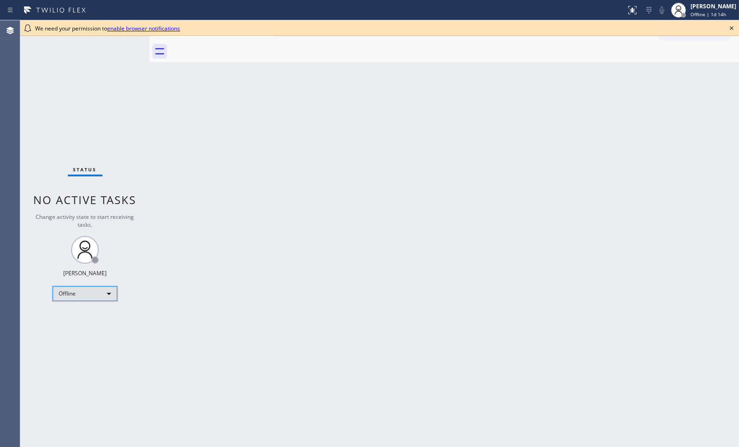
click at [111, 296] on div "Offline" at bounding box center [85, 293] width 65 height 15
click at [97, 331] on li "Unavailable" at bounding box center [84, 329] width 63 height 11
drag, startPoint x: 488, startPoint y: 187, endPoint x: 413, endPoint y: 181, distance: 75.6
click at [486, 186] on div "Back to Dashboard Change Sender ID Customers Technicians Select a contact Outbo…" at bounding box center [445, 233] width 590 height 427
drag, startPoint x: 381, startPoint y: 284, endPoint x: 359, endPoint y: 283, distance: 21.3
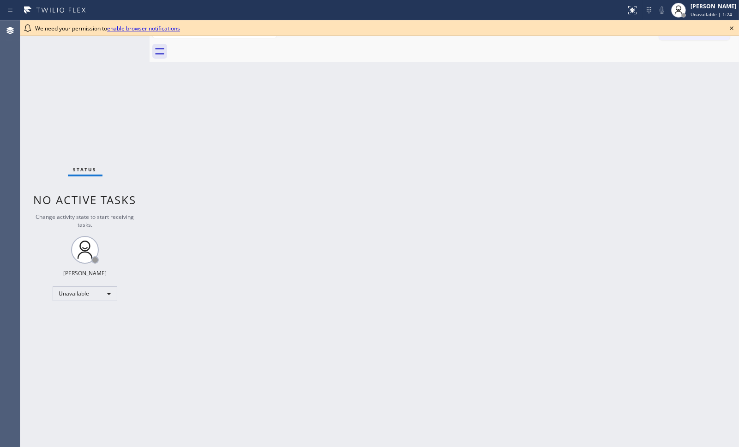
click at [381, 284] on div "Back to Dashboard Change Sender ID Customers Technicians Select a contact Outbo…" at bounding box center [445, 233] width 590 height 427
click at [732, 26] on icon at bounding box center [731, 28] width 11 height 11
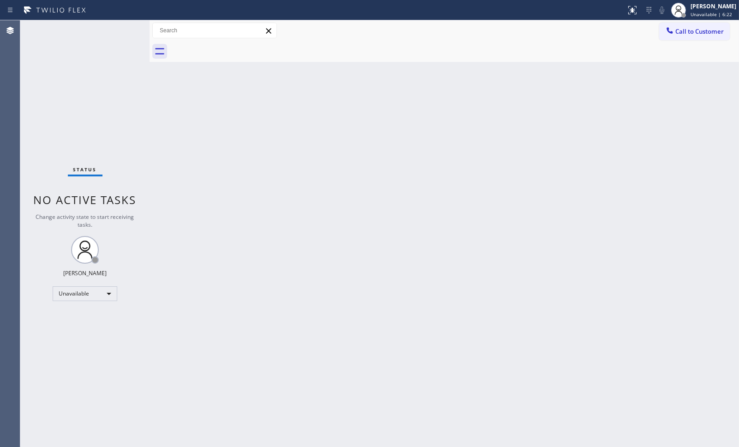
click at [354, 252] on div "Back to Dashboard Change Sender ID Customers Technicians Select a contact Outbo…" at bounding box center [445, 233] width 590 height 427
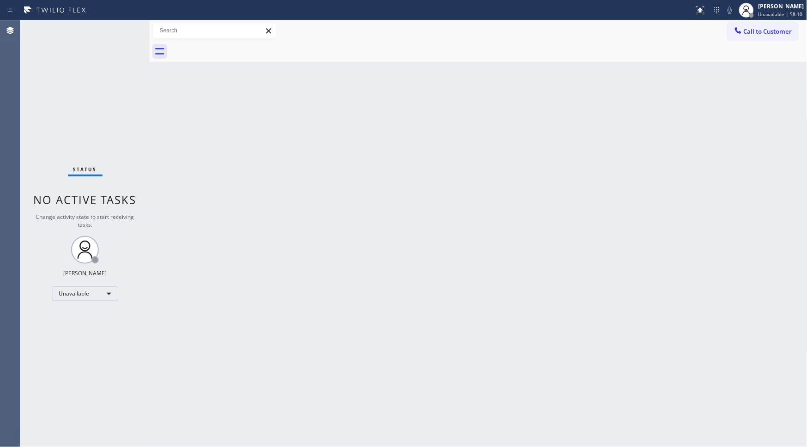
click at [66, 104] on div "Status No active tasks Change activity state to start receiving tasks. Donna Ar…" at bounding box center [84, 233] width 129 height 427
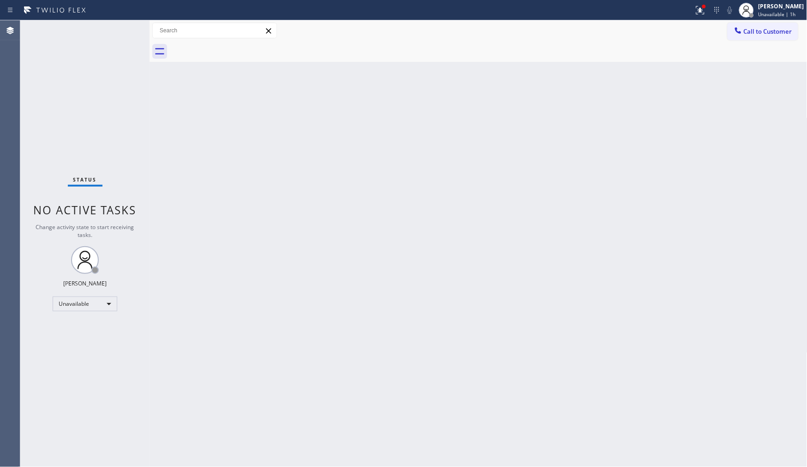
click at [409, 442] on div "Back to Dashboard Change Sender ID Customers Technicians Select a contact Outbo…" at bounding box center [479, 243] width 658 height 447
drag, startPoint x: 89, startPoint y: 81, endPoint x: 58, endPoint y: 79, distance: 31.5
click at [58, 79] on div "Status No active tasks Change activity state to start receiving tasks. Donna Ar…" at bounding box center [84, 243] width 129 height 447
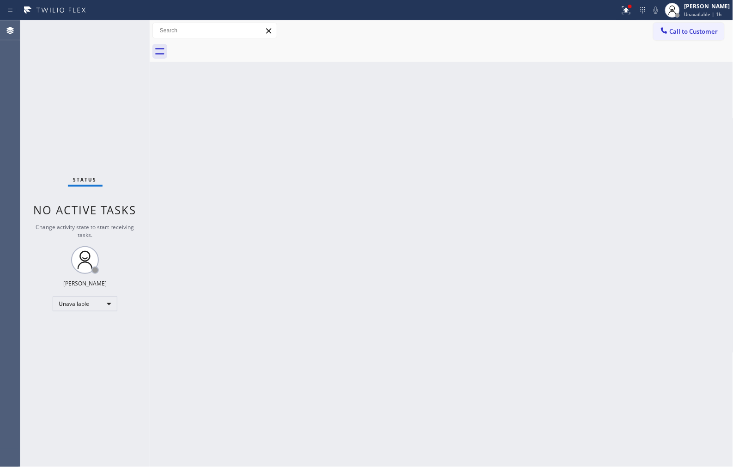
click at [174, 430] on div "Back to Dashboard Change Sender ID Customers Technicians Select a contact Outbo…" at bounding box center [442, 243] width 584 height 447
click at [68, 150] on div "Status No active tasks Change activity state to start receiving tasks. Donna Ar…" at bounding box center [84, 243] width 129 height 447
click at [680, 30] on span "Call to Customer" at bounding box center [694, 31] width 48 height 8
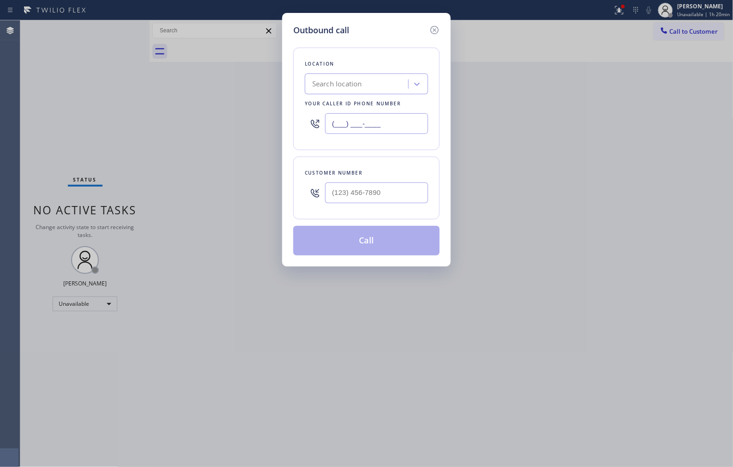
drag, startPoint x: 405, startPoint y: 123, endPoint x: 311, endPoint y: 108, distance: 95.0
click at [312, 109] on div "(___) ___-____" at bounding box center [366, 124] width 123 height 30
paste input "949) 828-3895"
type input "(949) 828-3895"
click at [386, 192] on input "(___) ___-____" at bounding box center [376, 192] width 103 height 21
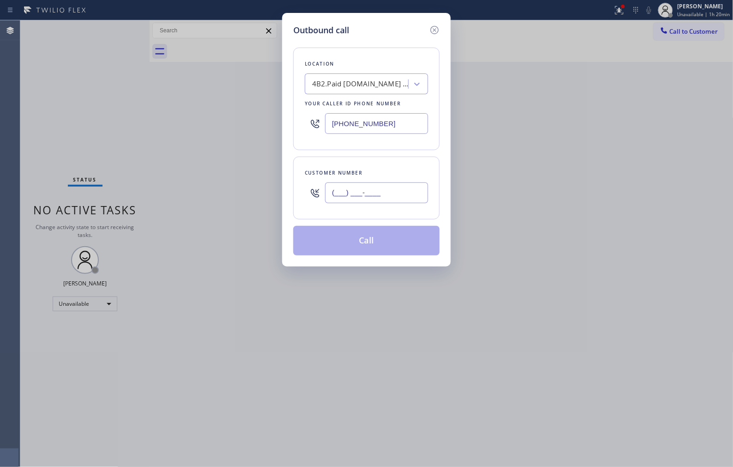
paste input "323) 252-3782"
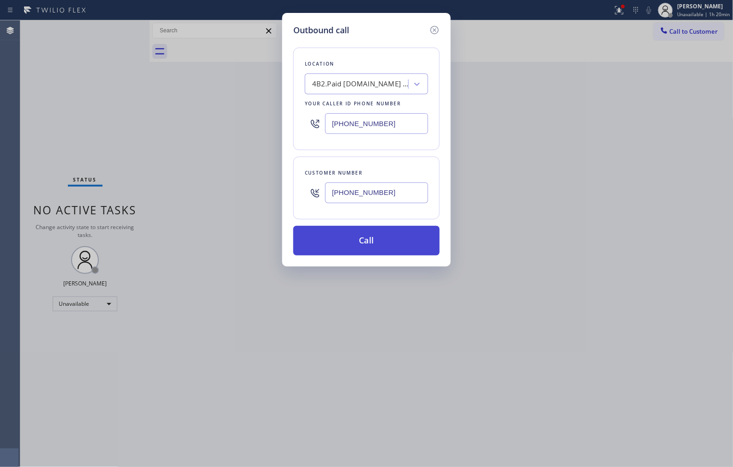
type input "(323) 252-3782"
click at [403, 242] on button "Call" at bounding box center [366, 241] width 146 height 30
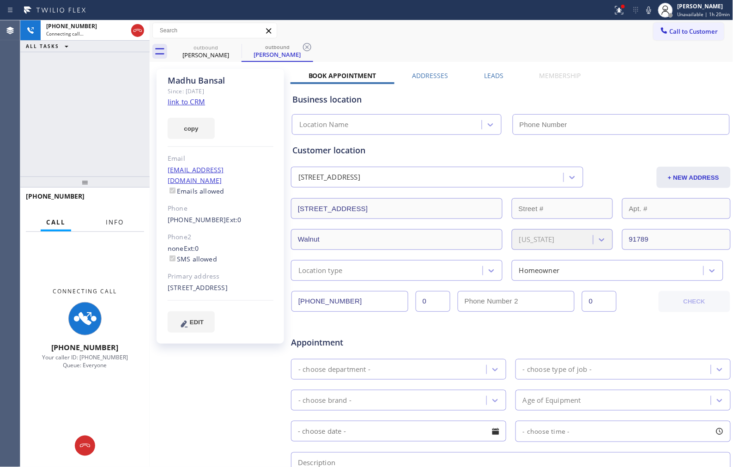
drag, startPoint x: 121, startPoint y: 218, endPoint x: 121, endPoint y: 210, distance: 8.3
click at [121, 218] on span "Info" at bounding box center [115, 222] width 18 height 8
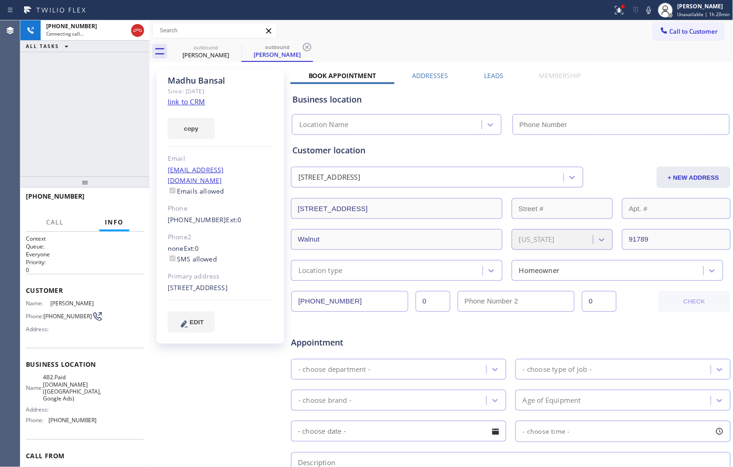
type input "(949) 828-3895"
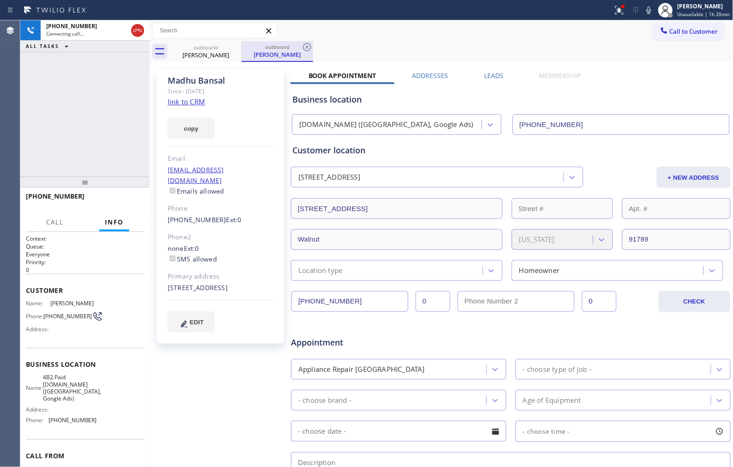
click at [300, 45] on div "outbound" at bounding box center [277, 46] width 70 height 7
click at [306, 53] on div "Madhu Bansal" at bounding box center [277, 54] width 70 height 8
click at [309, 48] on icon at bounding box center [307, 47] width 11 height 11
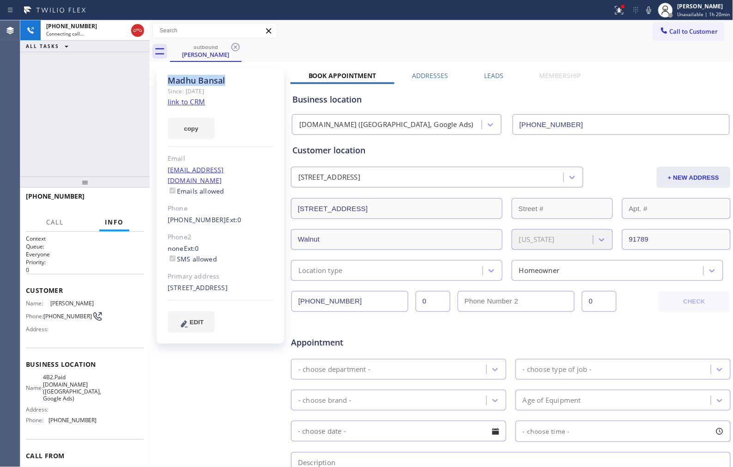
drag, startPoint x: 246, startPoint y: 76, endPoint x: 168, endPoint y: 82, distance: 78.3
click at [168, 82] on div "Madhu Bansal" at bounding box center [221, 80] width 106 height 11
copy div "Madhu Bansal"
click at [373, 39] on div "Call to Customer Outbound call Location SubzeroExperts.online (Orange County, G…" at bounding box center [442, 30] width 584 height 21
click at [135, 200] on span "HANG UP" at bounding box center [123, 200] width 28 height 6
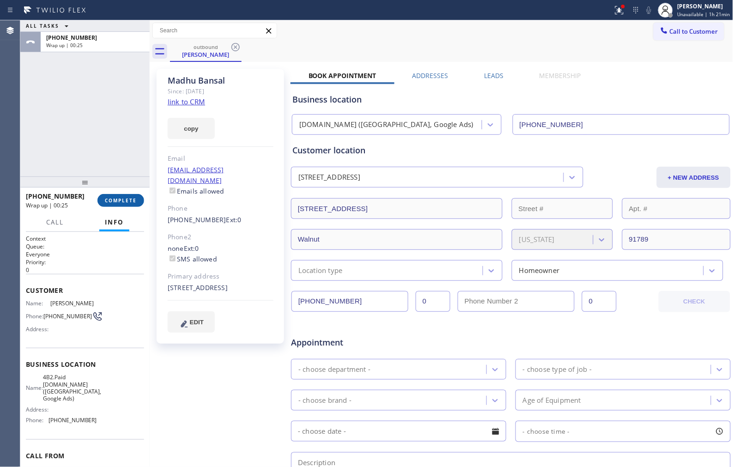
click at [125, 200] on span "COMPLETE" at bounding box center [121, 200] width 32 height 6
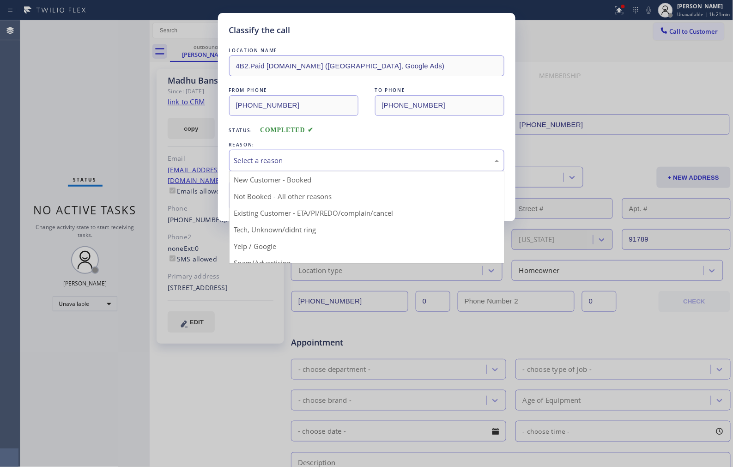
click at [350, 167] on div "Select a reason" at bounding box center [366, 161] width 275 height 22
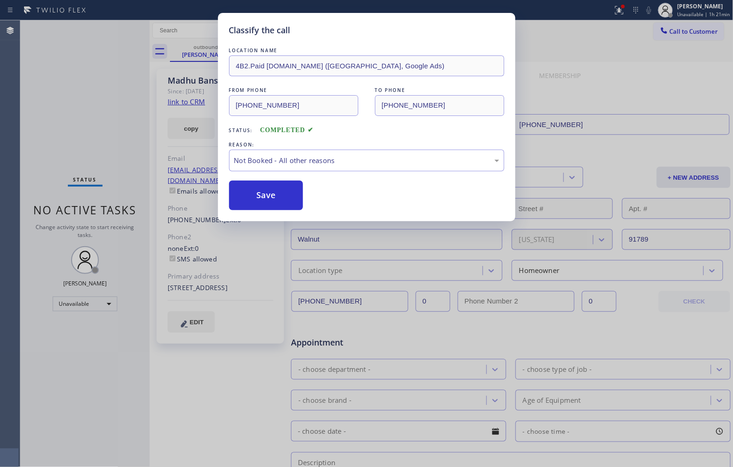
click at [260, 200] on button "Save" at bounding box center [266, 196] width 74 height 30
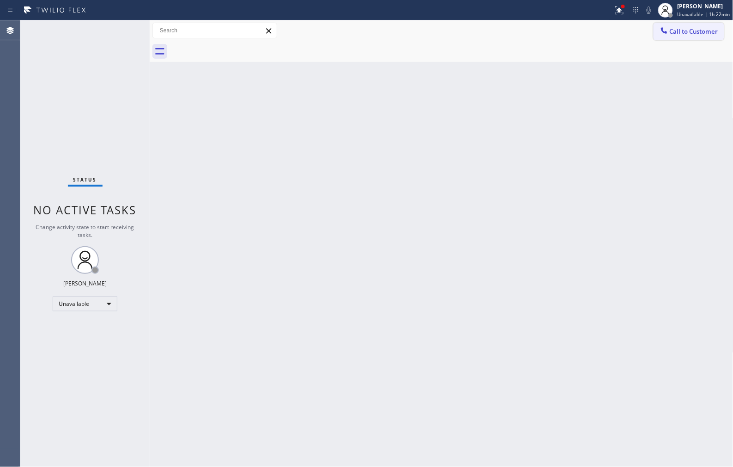
click at [686, 34] on span "Call to Customer" at bounding box center [694, 31] width 48 height 8
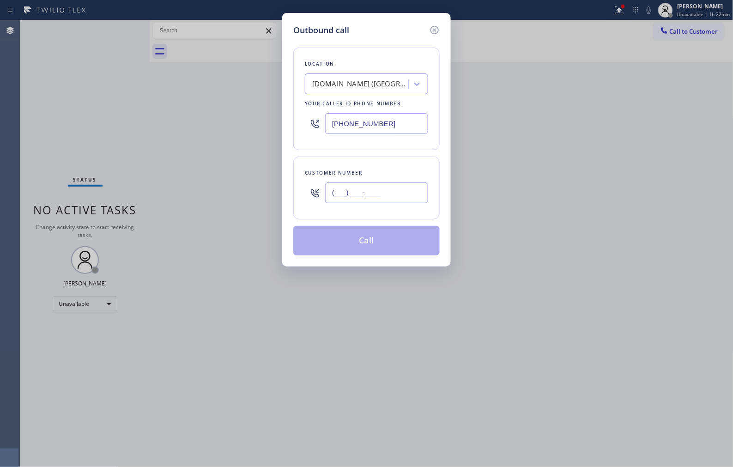
drag, startPoint x: 411, startPoint y: 196, endPoint x: 293, endPoint y: 173, distance: 120.5
click at [299, 180] on div "Customer number (___) ___-____" at bounding box center [366, 188] width 146 height 63
paste input "323) 252-3782"
type input "(323) 252-3782"
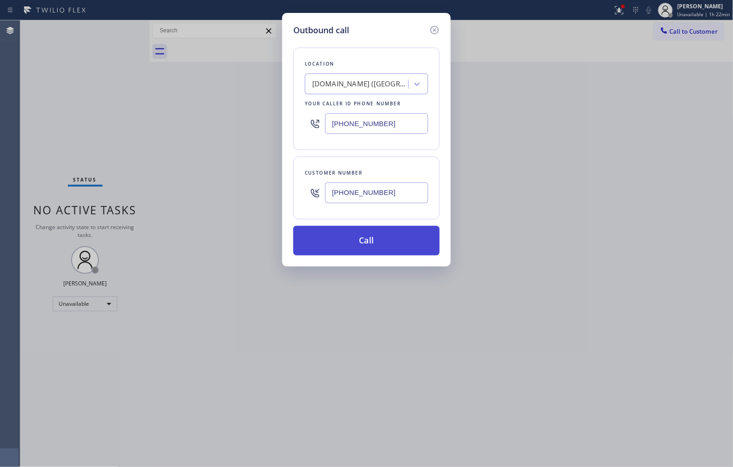
click at [391, 254] on button "Call" at bounding box center [366, 241] width 146 height 30
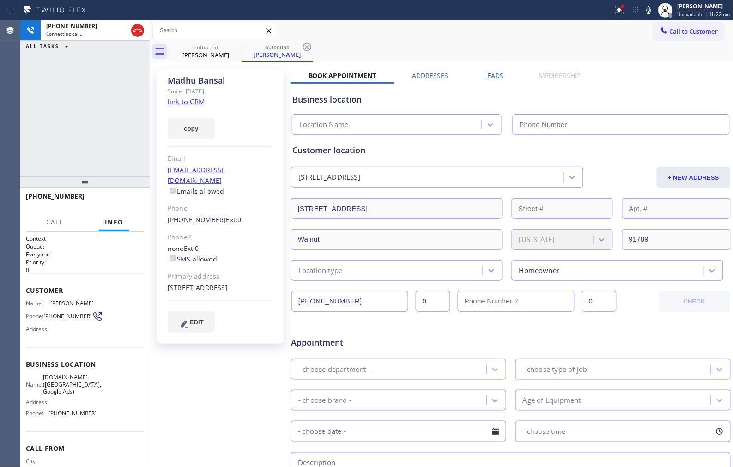
type input "(949) 828-3895"
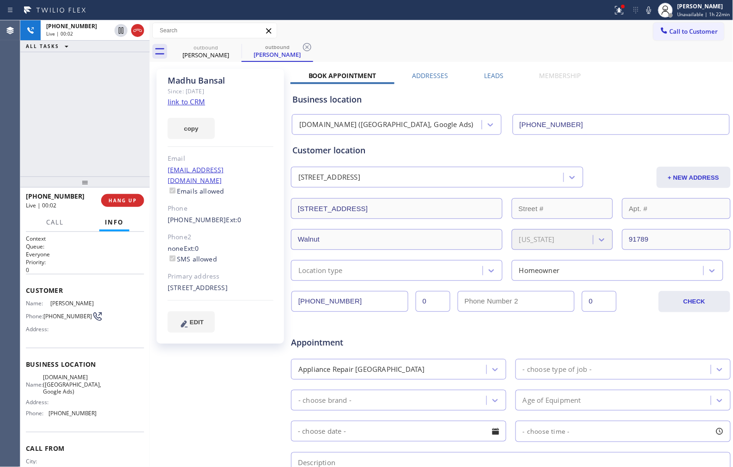
click at [47, 137] on div "+13232523782 Live | 00:02 ALL TASKS ALL TASKS ACTIVE TASKS TASKS IN WRAP UP" at bounding box center [84, 98] width 129 height 156
click at [307, 44] on icon at bounding box center [307, 47] width 11 height 11
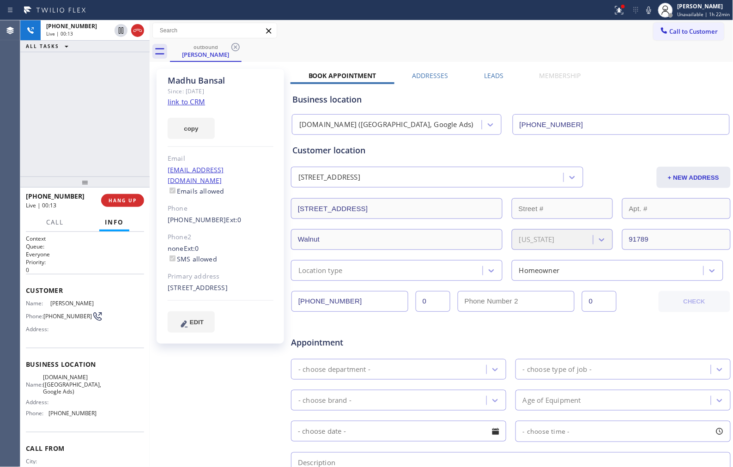
click at [394, 34] on div "Call to Customer Outbound call Location SubzeroExperts.online (Orange County, G…" at bounding box center [442, 31] width 584 height 16
click at [428, 39] on div "Call to Customer Outbound call Location SubzeroExperts.online (Orange County, G…" at bounding box center [442, 30] width 584 height 21
click at [650, 8] on icon at bounding box center [649, 9] width 5 height 7
click at [651, 10] on icon at bounding box center [648, 10] width 11 height 11
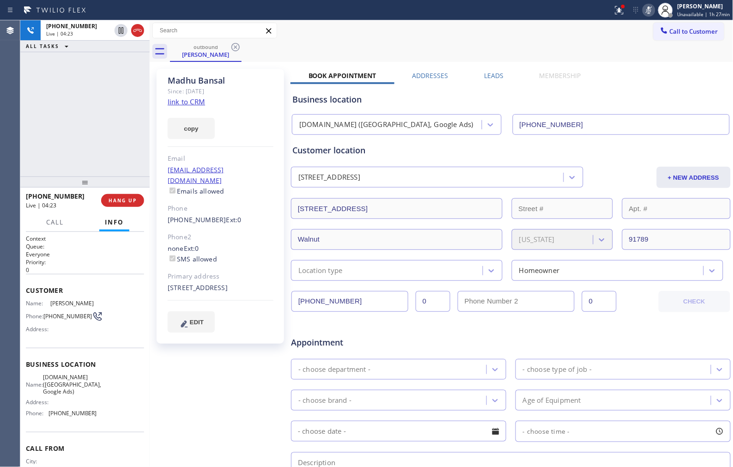
click at [651, 10] on icon at bounding box center [648, 10] width 11 height 11
drag, startPoint x: 80, startPoint y: 196, endPoint x: 34, endPoint y: 196, distance: 45.7
click at [34, 196] on div "+13232523782" at bounding box center [60, 196] width 69 height 9
click at [303, 54] on div "outbound Madhu Bansal" at bounding box center [451, 51] width 563 height 21
click at [126, 200] on span "HANG UP" at bounding box center [123, 200] width 28 height 6
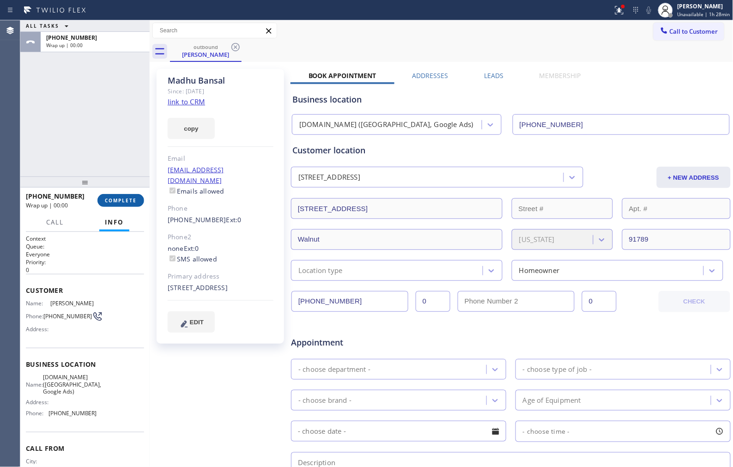
click at [126, 200] on span "COMPLETE" at bounding box center [121, 200] width 32 height 6
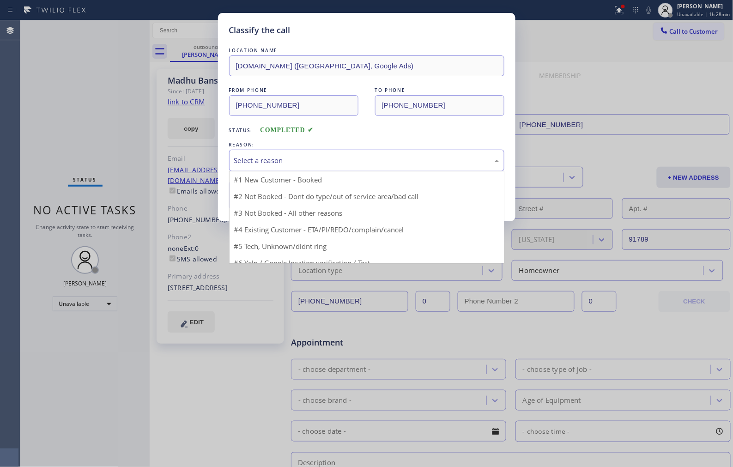
drag, startPoint x: 361, startPoint y: 160, endPoint x: 302, endPoint y: 188, distance: 64.7
click at [357, 161] on div "Select a reason" at bounding box center [366, 160] width 265 height 11
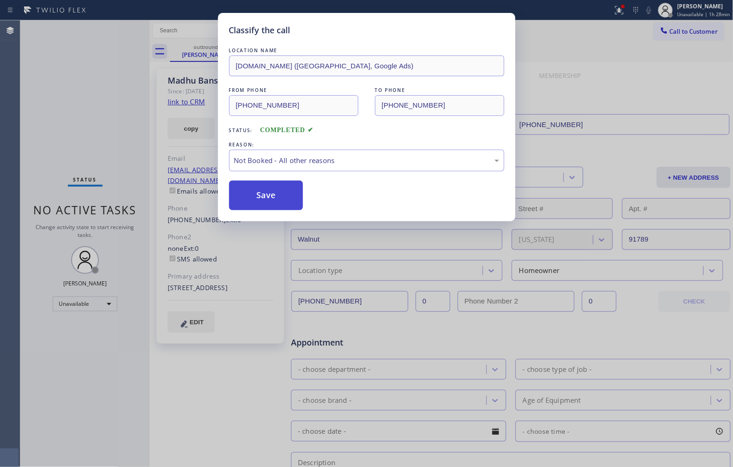
click at [272, 202] on button "Save" at bounding box center [266, 196] width 74 height 30
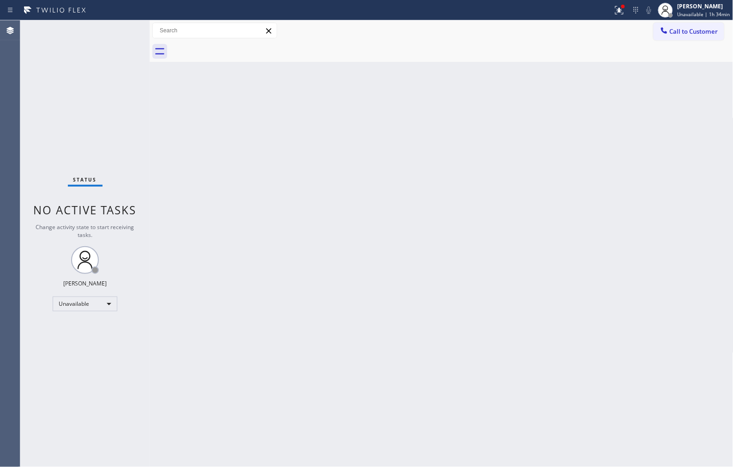
click at [126, 89] on div "Status No active tasks Change activity state to start receiving tasks. Donna Ar…" at bounding box center [84, 243] width 129 height 447
drag, startPoint x: 113, startPoint y: 116, endPoint x: 123, endPoint y: 100, distance: 18.9
click at [113, 116] on div "Status No active tasks Change activity state to start receiving tasks. Donna Ar…" at bounding box center [84, 243] width 129 height 447
click at [134, 94] on div "Status No active tasks Change activity state to start receiving tasks. Donna Ar…" at bounding box center [84, 243] width 129 height 447
drag, startPoint x: 376, startPoint y: 213, endPoint x: 352, endPoint y: 195, distance: 30.0
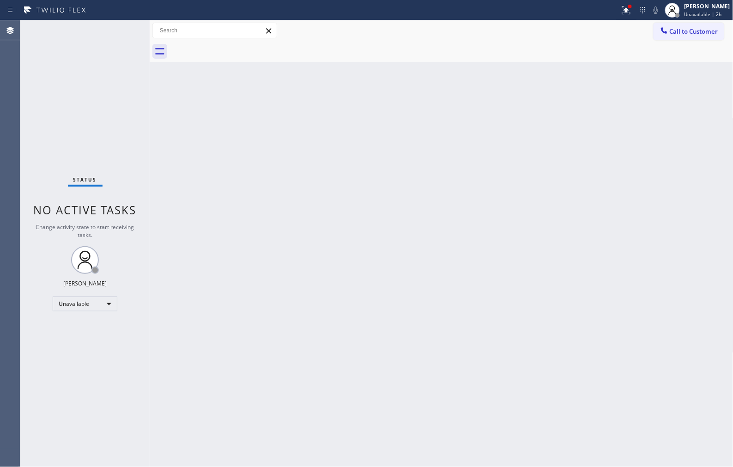
click at [376, 213] on div "Back to Dashboard Change Sender ID Customers Technicians Select a contact Outbo…" at bounding box center [442, 243] width 584 height 447
drag, startPoint x: 52, startPoint y: 74, endPoint x: 199, endPoint y: 0, distance: 164.2
click at [52, 74] on div "Status No active tasks Change activity state to start receiving tasks. Donna Ar…" at bounding box center [84, 243] width 129 height 447
click at [684, 31] on span "Call to Customer" at bounding box center [694, 31] width 48 height 8
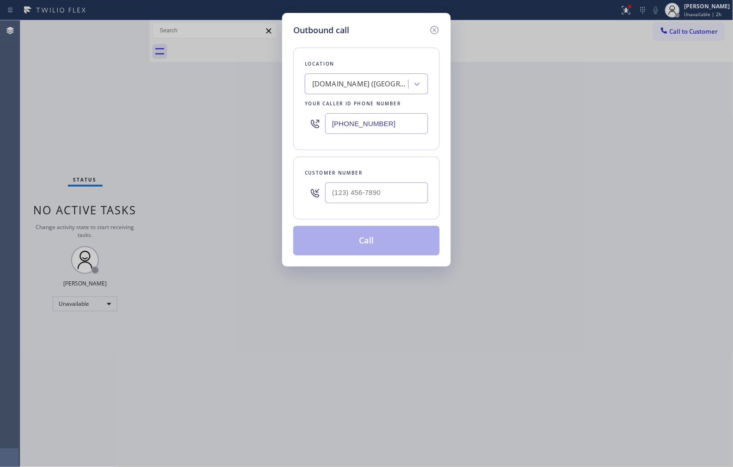
drag, startPoint x: 359, startPoint y: 114, endPoint x: 321, endPoint y: 112, distance: 37.5
click at [321, 112] on div "(949) 828-3895" at bounding box center [366, 124] width 123 height 30
paste input "text"
type input "(949) 828-3895"
click at [366, 199] on input "(___) ___-____" at bounding box center [376, 192] width 103 height 21
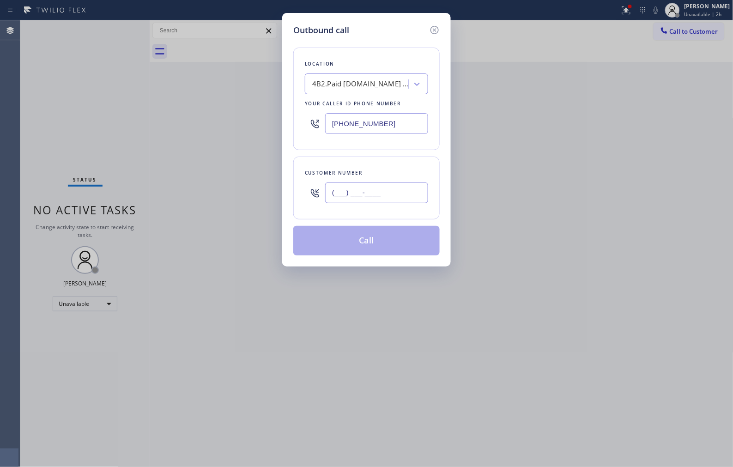
paste input "323) 252-3782"
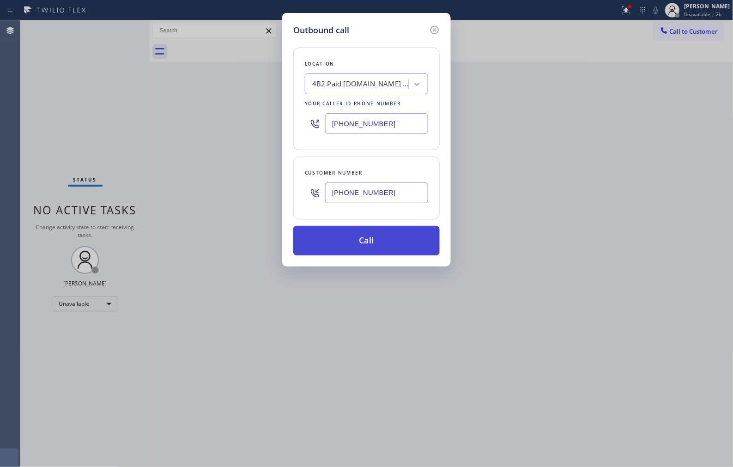
type input "(323) 252-3782"
drag, startPoint x: 387, startPoint y: 242, endPoint x: 387, endPoint y: 234, distance: 7.9
click at [387, 236] on button "Call" at bounding box center [366, 241] width 146 height 30
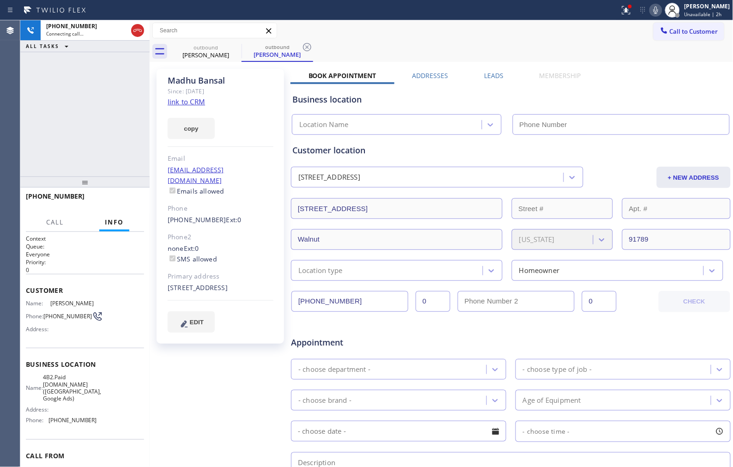
type input "(949) 828-3895"
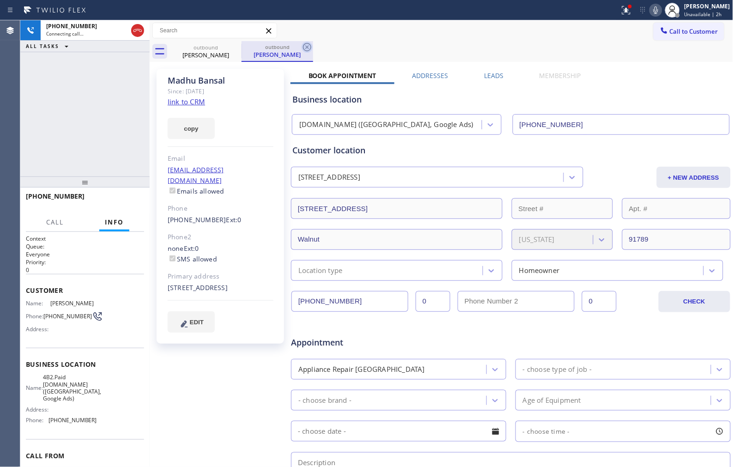
click at [308, 45] on icon at bounding box center [307, 47] width 11 height 11
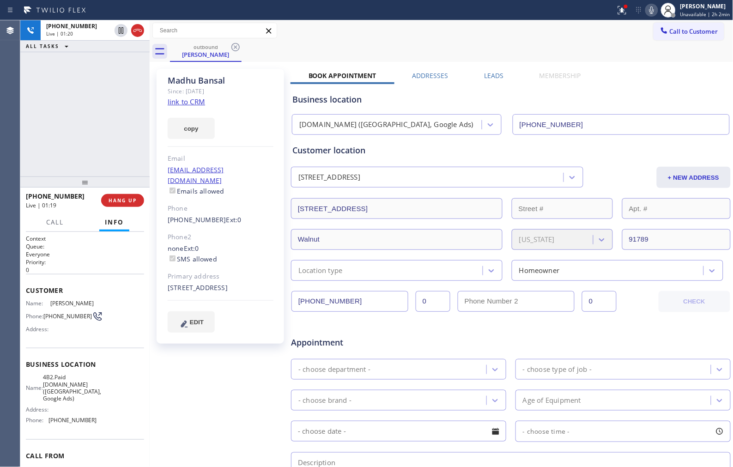
click at [407, 43] on div "outbound Madhu Bansal" at bounding box center [451, 51] width 563 height 21
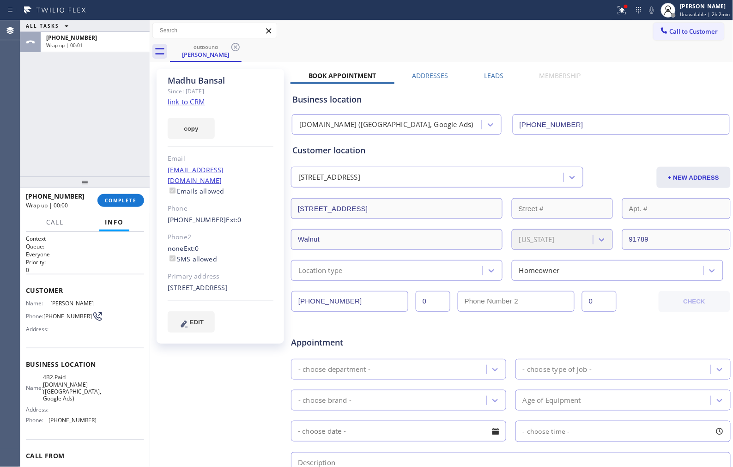
drag, startPoint x: 116, startPoint y: 199, endPoint x: 118, endPoint y: 177, distance: 21.8
click at [116, 199] on span "COMPLETE" at bounding box center [121, 200] width 32 height 6
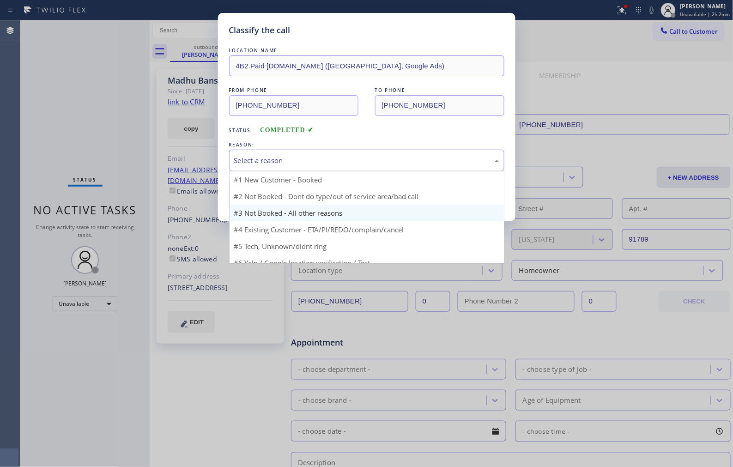
drag, startPoint x: 375, startPoint y: 159, endPoint x: 259, endPoint y: 204, distance: 124.7
click at [374, 159] on div "Select a reason" at bounding box center [366, 160] width 265 height 11
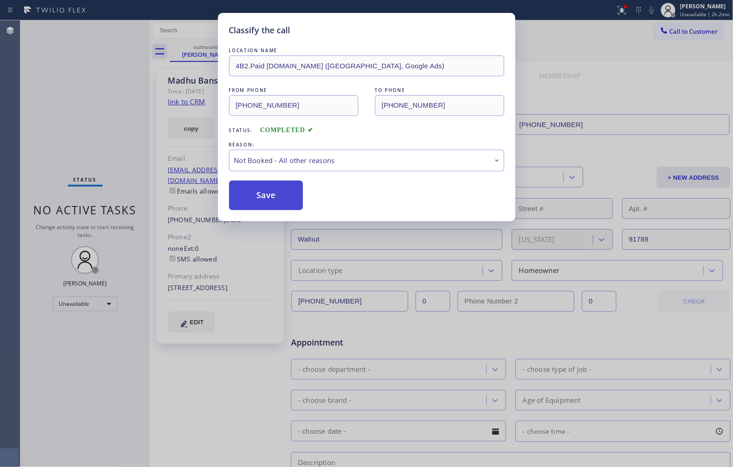
click at [267, 199] on button "Save" at bounding box center [266, 196] width 74 height 30
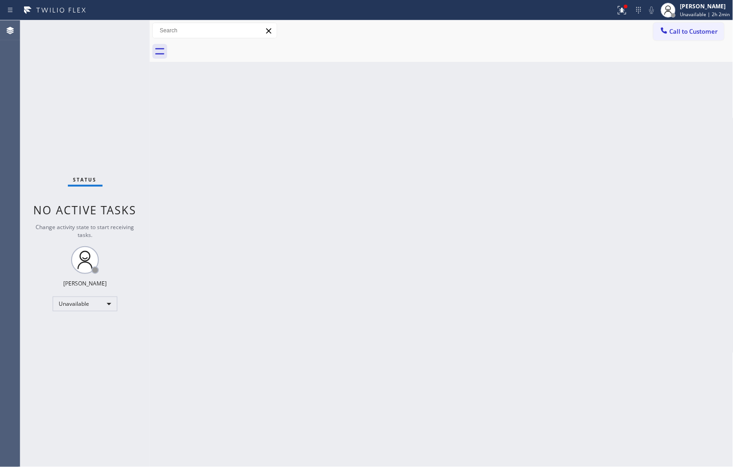
click at [122, 67] on div "Status No active tasks Change activity state to start receiving tasks. Donna Ar…" at bounding box center [84, 243] width 129 height 447
click at [313, 436] on div "Back to Dashboard Change Sender ID Customers Technicians Select a contact Outbo…" at bounding box center [442, 243] width 584 height 447
click at [417, 134] on div "Back to Dashboard Change Sender ID Customers Technicians Select a contact Outbo…" at bounding box center [442, 243] width 584 height 447
click at [90, 122] on div "Status No active tasks Change activity state to start receiving tasks. Donna Ar…" at bounding box center [84, 243] width 129 height 447
click at [85, 100] on div "Status No active tasks Change activity state to start receiving tasks. Donna Ar…" at bounding box center [84, 243] width 129 height 447
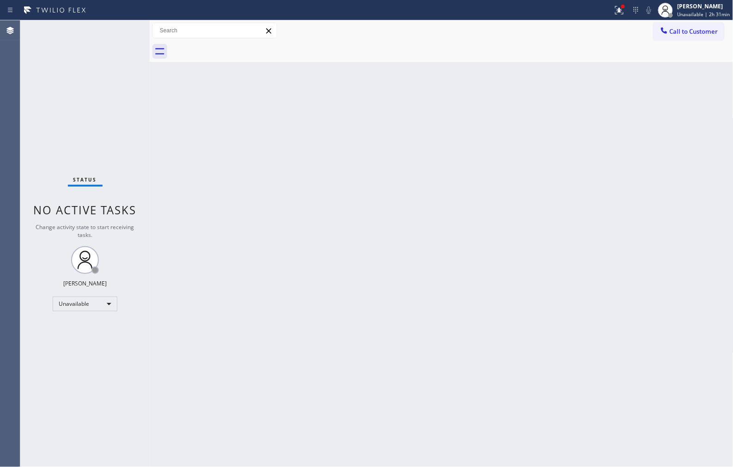
click at [126, 122] on div "Status No active tasks Change activity state to start receiving tasks. Donna Ar…" at bounding box center [84, 243] width 129 height 447
drag, startPoint x: 375, startPoint y: 218, endPoint x: 370, endPoint y: 206, distance: 12.2
click at [375, 218] on div "Back to Dashboard Change Sender ID Customers Technicians Select a contact Outbo…" at bounding box center [442, 243] width 584 height 447
click at [245, 428] on div "Back to Dashboard Change Sender ID Customers Technicians Select a contact Outbo…" at bounding box center [442, 243] width 584 height 447
click at [716, 12] on span "Unavailable | 2h 33min" at bounding box center [704, 14] width 53 height 6
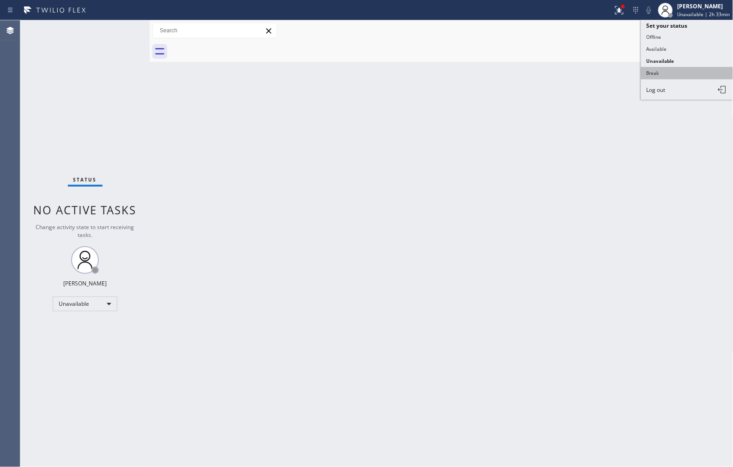
click at [653, 79] on button "Break" at bounding box center [687, 73] width 92 height 12
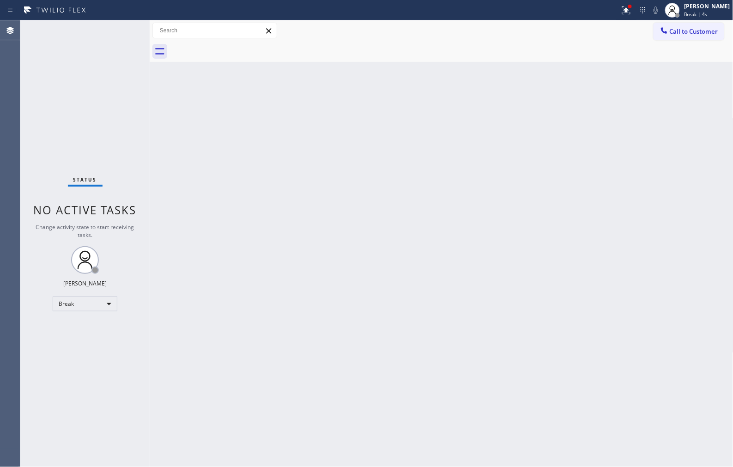
click at [399, 169] on div "Back to Dashboard Change Sender ID Customers Technicians Select a contact Outbo…" at bounding box center [442, 243] width 584 height 447
click at [532, 372] on div "Back to Dashboard Change Sender ID Customers Technicians Select a contact Outbo…" at bounding box center [442, 243] width 584 height 447
click at [125, 438] on div "Status No active tasks Change activity state to start receiving tasks. Donna Ar…" at bounding box center [84, 243] width 129 height 447
click at [472, 253] on div "Back to Dashboard Change Sender ID Customers Technicians Select a contact Outbo…" at bounding box center [442, 243] width 584 height 447
click at [715, 11] on span "Break | 11:42" at bounding box center [699, 14] width 30 height 6
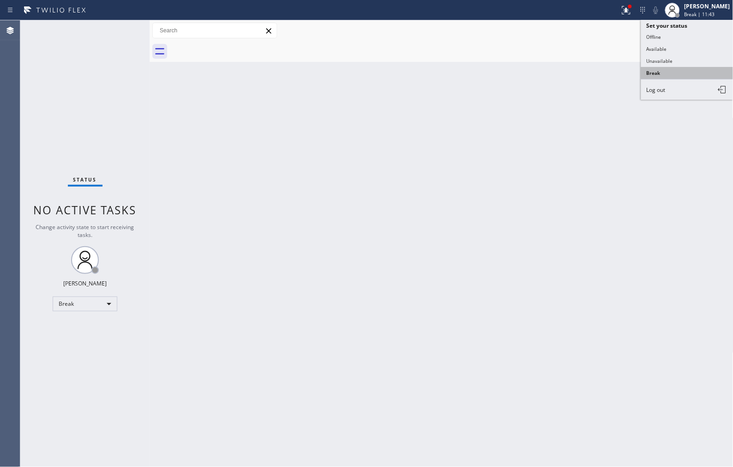
click at [655, 71] on button "Break" at bounding box center [687, 73] width 92 height 12
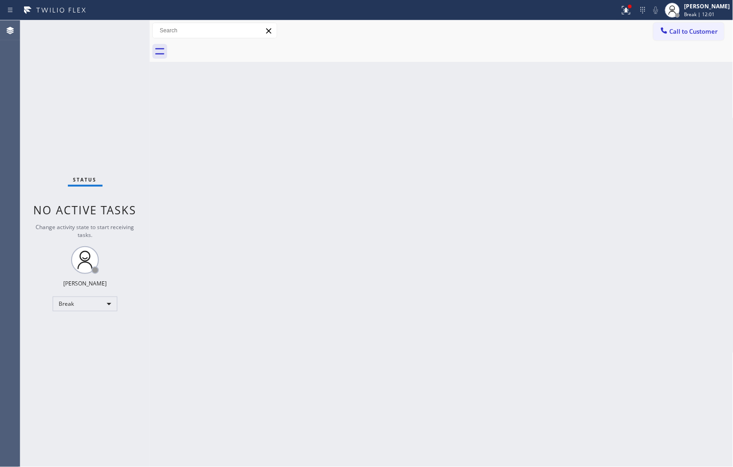
click at [351, 199] on div "Back to Dashboard Change Sender ID Customers Technicians Select a contact Outbo…" at bounding box center [442, 243] width 584 height 447
click at [83, 131] on div "Status No active tasks Change activity state to start receiving tasks. Donna Ar…" at bounding box center [84, 243] width 129 height 447
click at [105, 308] on div "Break" at bounding box center [85, 303] width 65 height 15
click at [96, 334] on li "Unavailable" at bounding box center [84, 339] width 63 height 11
drag, startPoint x: 270, startPoint y: 223, endPoint x: 237, endPoint y: 140, distance: 88.8
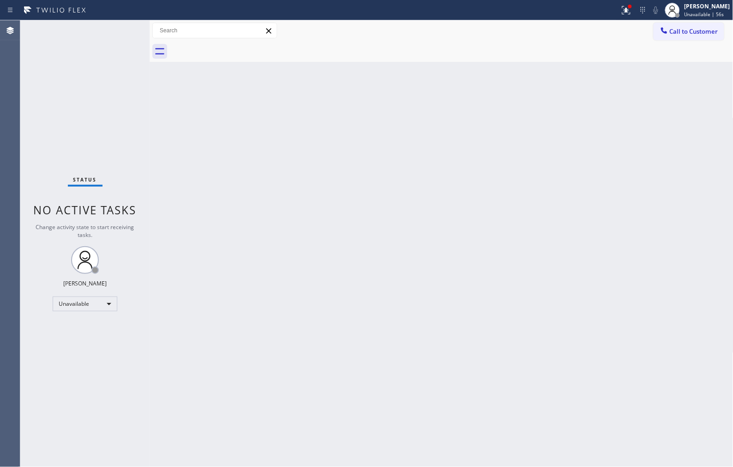
click at [270, 223] on div "Back to Dashboard Change Sender ID Customers Technicians Select a contact Outbo…" at bounding box center [442, 243] width 584 height 447
click at [698, 29] on span "Call to Customer" at bounding box center [694, 31] width 48 height 8
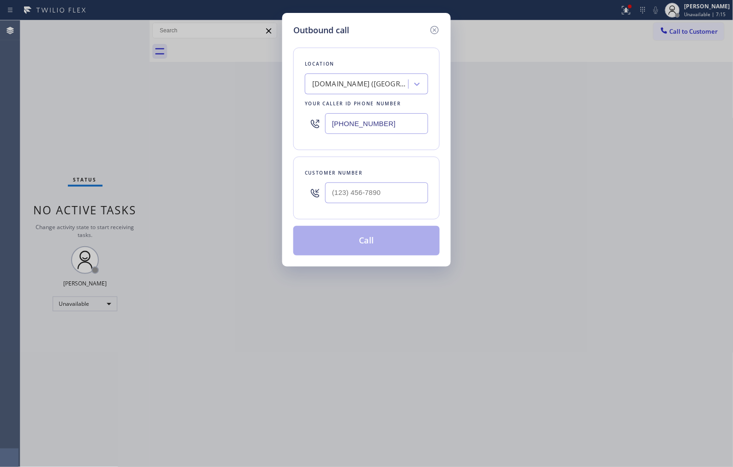
drag, startPoint x: 353, startPoint y: 111, endPoint x: 308, endPoint y: 111, distance: 45.3
click at [308, 111] on div "(949) 828-3895" at bounding box center [366, 124] width 123 height 30
paste input "323) 203-0882"
type input "(323) 203-0882"
drag, startPoint x: 296, startPoint y: 312, endPoint x: 255, endPoint y: 259, distance: 66.8
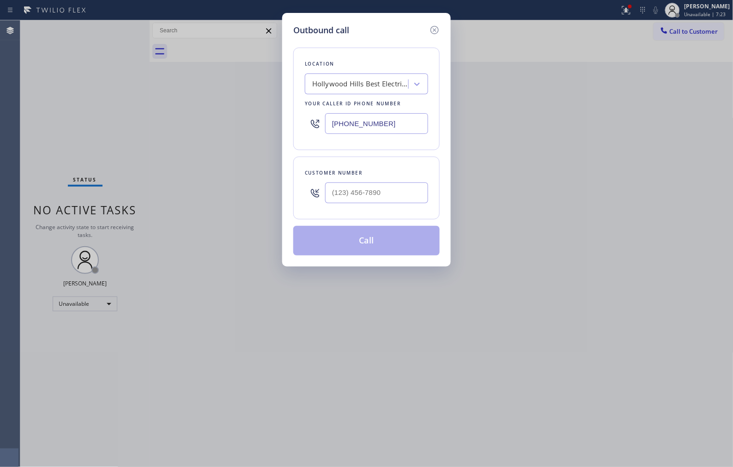
click at [296, 312] on div "Outbound call Location Hollywood Hills Best Electricians G+ Your caller id phon…" at bounding box center [366, 233] width 733 height 467
click at [431, 28] on icon at bounding box center [434, 30] width 8 height 8
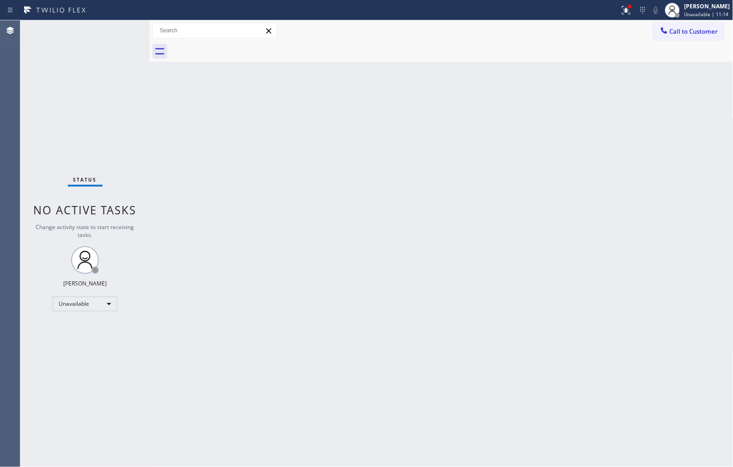
click at [310, 447] on div "Back to Dashboard Change Sender ID Customers Technicians Select a contact Outbo…" at bounding box center [442, 243] width 584 height 447
click at [493, 325] on div "Back to Dashboard Change Sender ID Customers Technicians Select a contact Outbo…" at bounding box center [442, 243] width 584 height 447
click at [88, 122] on div "Status No active tasks Change activity state to start receiving tasks. Donna Ar…" at bounding box center [84, 243] width 129 height 447
click at [199, 436] on div "Back to Dashboard Change Sender ID Customers Technicians Select a contact Outbo…" at bounding box center [442, 243] width 584 height 447
drag, startPoint x: 174, startPoint y: 436, endPoint x: 174, endPoint y: 351, distance: 84.1
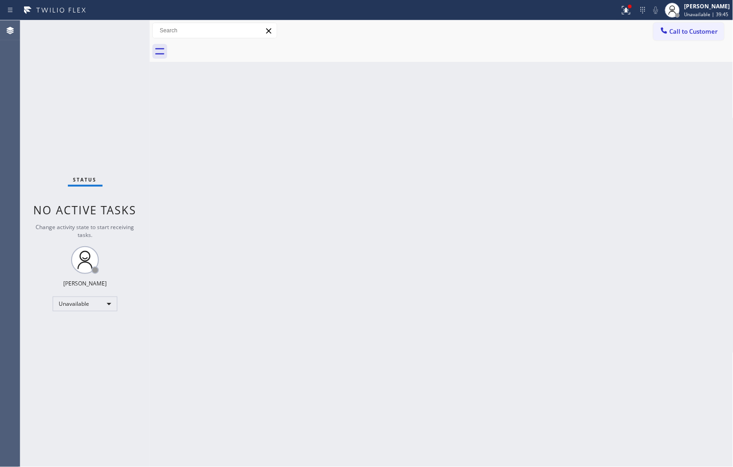
click at [174, 436] on div "Back to Dashboard Change Sender ID Customers Technicians Select a contact Outbo…" at bounding box center [442, 243] width 584 height 447
click at [99, 107] on div "Status No active tasks Change activity state to start receiving tasks. Donna Ar…" at bounding box center [84, 243] width 129 height 447
click at [104, 88] on div "Status No active tasks Change activity state to start receiving tasks. Donna Ar…" at bounding box center [84, 243] width 129 height 447
click at [111, 71] on div "Status No active tasks Change activity state to start receiving tasks. Donna Ar…" at bounding box center [84, 243] width 129 height 447
click at [448, 430] on div "Back to Dashboard Change Sender ID Customers Technicians Select a contact Outbo…" at bounding box center [442, 243] width 584 height 447
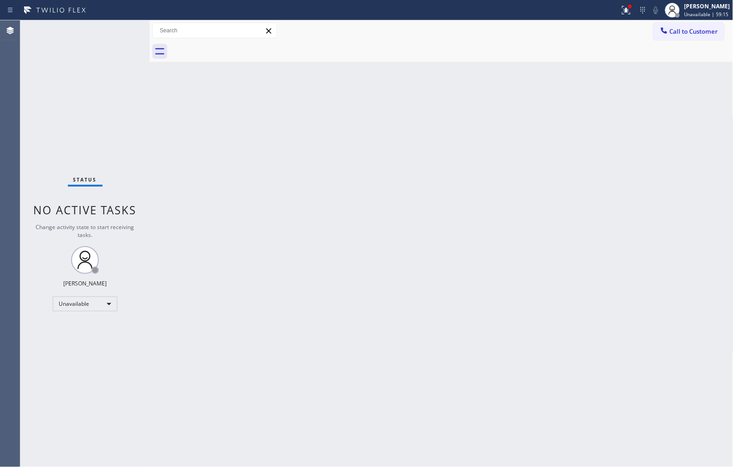
drag, startPoint x: 108, startPoint y: 80, endPoint x: 82, endPoint y: 31, distance: 55.2
click at [108, 80] on div "Status No active tasks Change activity state to start receiving tasks. Donna Ar…" at bounding box center [84, 243] width 129 height 447
drag, startPoint x: 141, startPoint y: 439, endPoint x: 138, endPoint y: 419, distance: 20.1
click at [141, 439] on div "Status No active tasks Change activity state to start receiving tasks. Donna Ar…" at bounding box center [84, 243] width 129 height 447
click at [357, 234] on div "Back to Dashboard Change Sender ID Customers Technicians Select a contact Outbo…" at bounding box center [442, 243] width 584 height 447
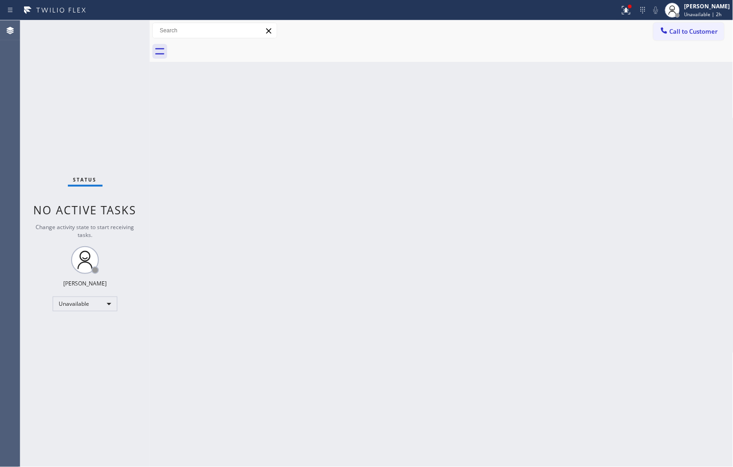
click at [134, 129] on div "Status No active tasks Change activity state to start receiving tasks. Donna Ar…" at bounding box center [84, 243] width 129 height 447
click at [80, 130] on div "Status No active tasks Change activity state to start receiving tasks. Donna Ar…" at bounding box center [84, 243] width 129 height 447
click at [513, 240] on div "Back to Dashboard Change Sender ID Customers Technicians Select a contact Outbo…" at bounding box center [442, 243] width 584 height 447
click at [108, 111] on div "Status No active tasks Change activity state to start receiving tasks. Donna Ar…" at bounding box center [84, 243] width 129 height 447
click at [708, 16] on span "Unavailable | 2h 7min" at bounding box center [705, 14] width 50 height 6
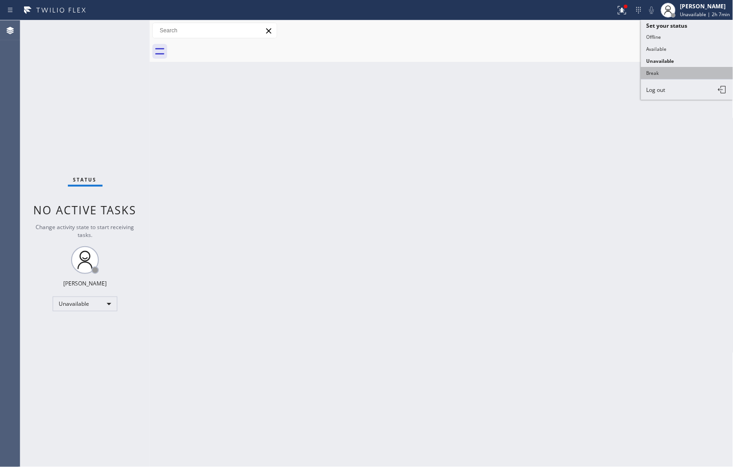
click at [662, 71] on button "Break" at bounding box center [687, 73] width 92 height 12
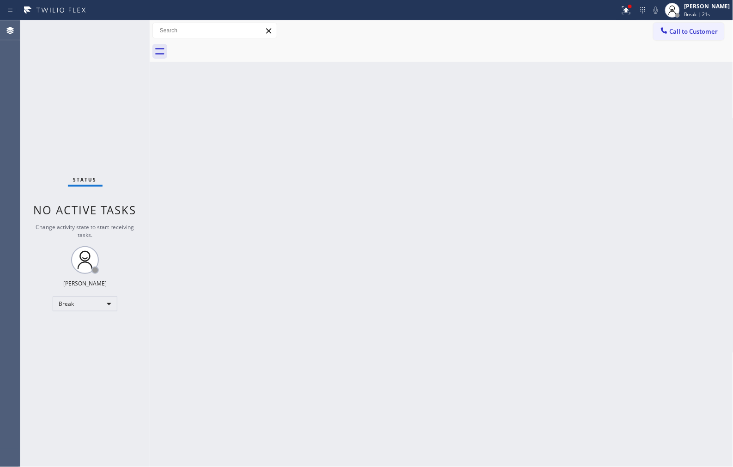
click at [382, 326] on div "Back to Dashboard Change Sender ID Customers Technicians Select a contact Outbo…" at bounding box center [442, 243] width 584 height 447
click at [454, 170] on div "Back to Dashboard Change Sender ID Customers Technicians Select a contact Outbo…" at bounding box center [442, 243] width 584 height 447
click at [629, 284] on div "Back to Dashboard Change Sender ID Customers Technicians Select a contact Outbo…" at bounding box center [442, 243] width 584 height 447
click at [102, 105] on div "Status No active tasks Change activity state to start receiving tasks. Donna Ar…" at bounding box center [84, 243] width 129 height 447
